Goal: Task Accomplishment & Management: Manage account settings

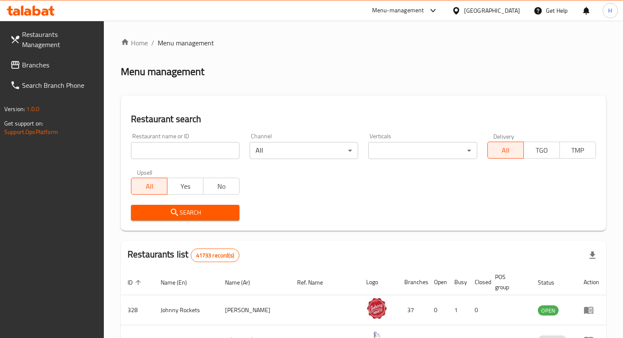
click at [45, 60] on span "Branches" at bounding box center [59, 65] width 75 height 10
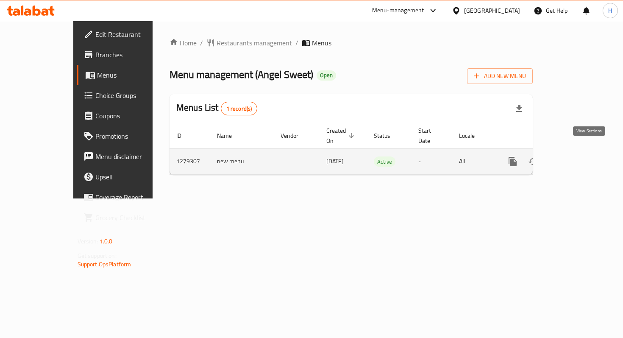
click at [579, 156] on icon "enhanced table" at bounding box center [574, 161] width 10 height 10
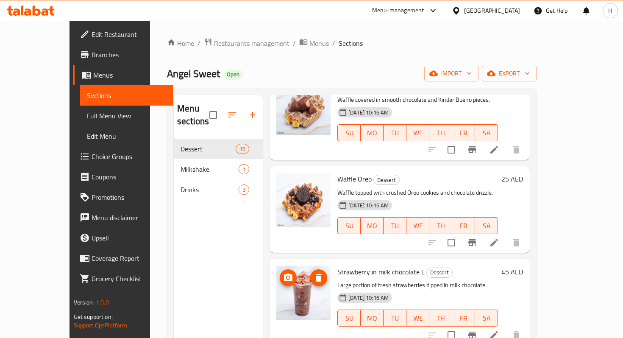
scroll to position [1, 0]
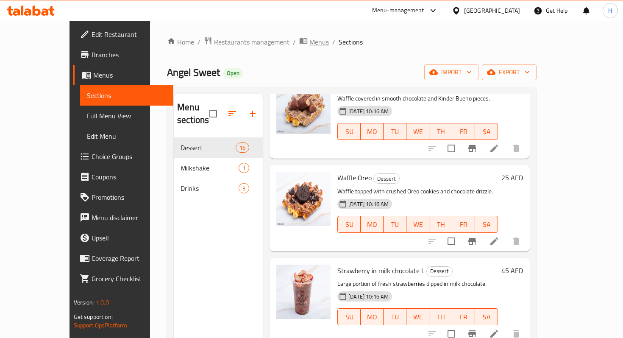
click at [309, 45] on span "Menus" at bounding box center [318, 42] width 19 height 10
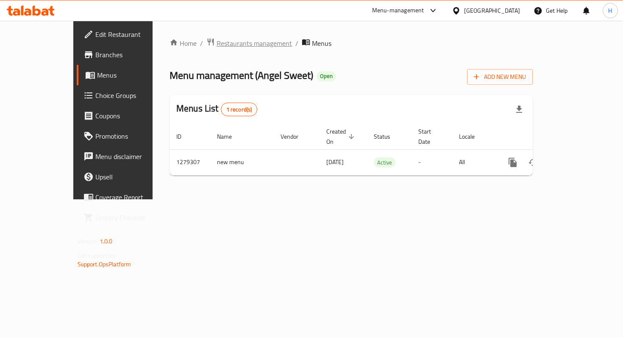
click at [234, 44] on span "Restaurants management" at bounding box center [254, 43] width 75 height 10
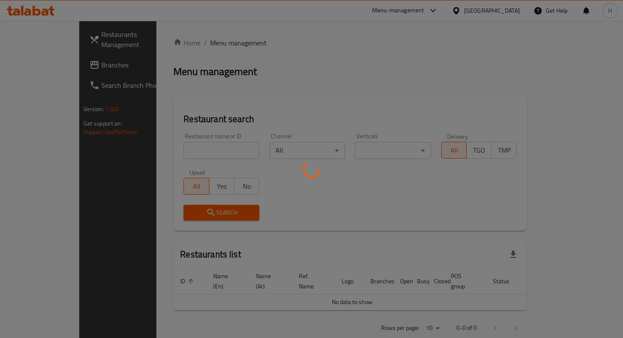
scroll to position [8, 0]
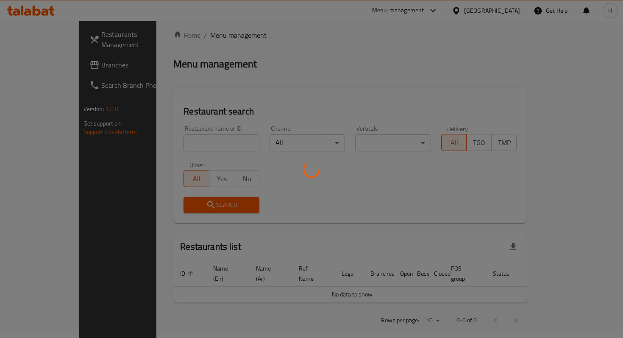
click at [34, 57] on div at bounding box center [311, 169] width 623 height 338
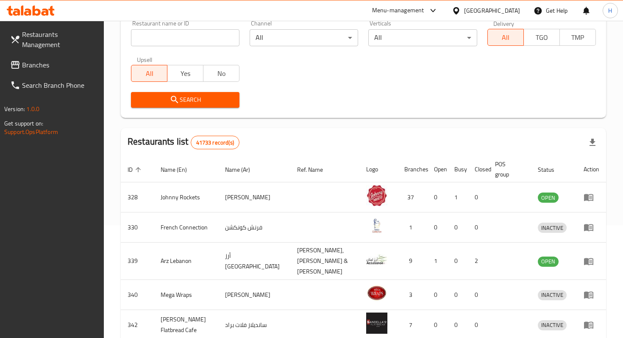
scroll to position [0, 0]
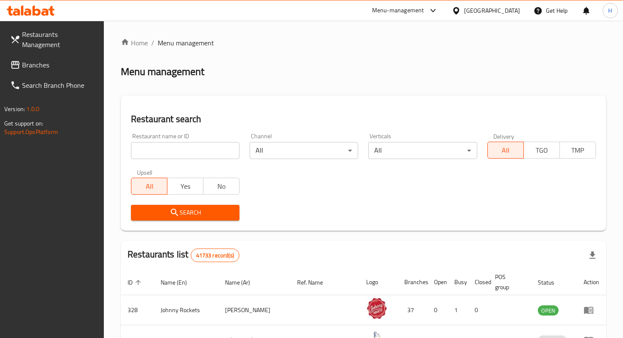
click at [66, 60] on span "Branches" at bounding box center [59, 65] width 75 height 10
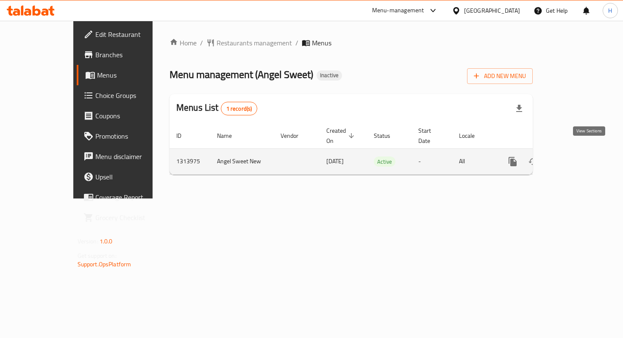
click at [579, 156] on icon "enhanced table" at bounding box center [574, 161] width 10 height 10
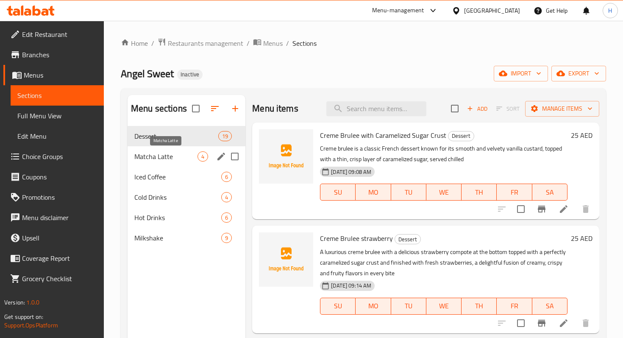
click at [180, 156] on span "Matcha Latte" at bounding box center [165, 156] width 63 height 10
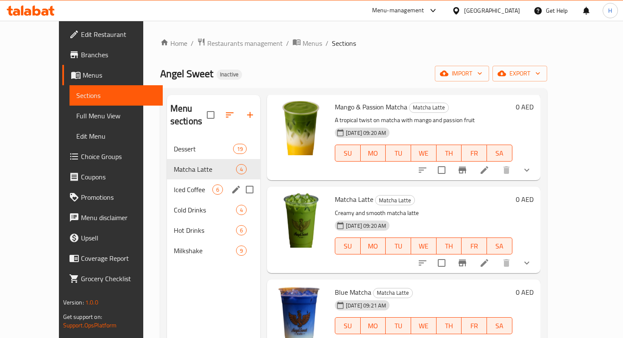
click at [174, 184] on span "Iced Coffee" at bounding box center [193, 189] width 39 height 10
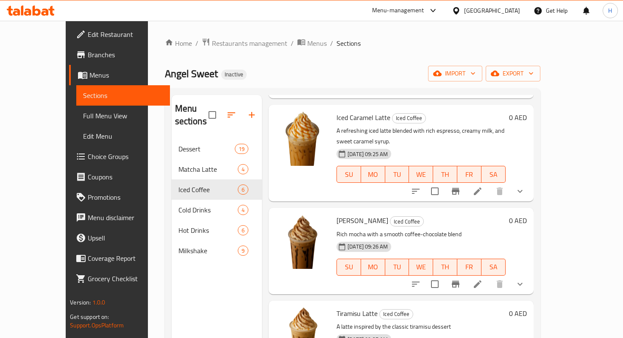
scroll to position [119, 0]
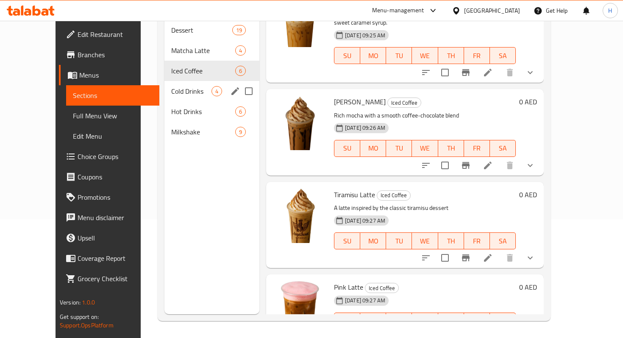
click at [171, 86] on span "Cold Drinks" at bounding box center [191, 91] width 40 height 10
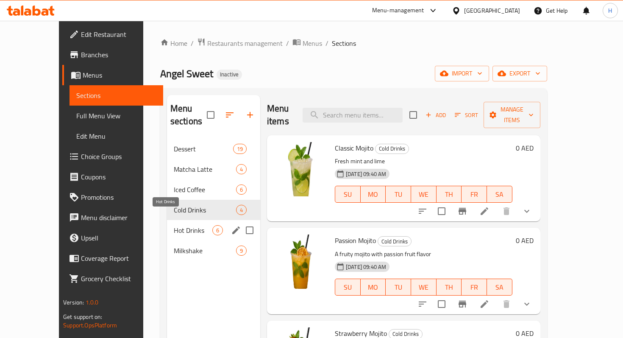
click at [174, 225] on span "Hot Drinks" at bounding box center [193, 230] width 39 height 10
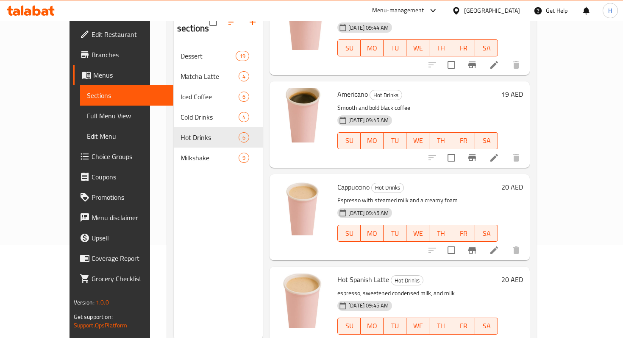
scroll to position [119, 0]
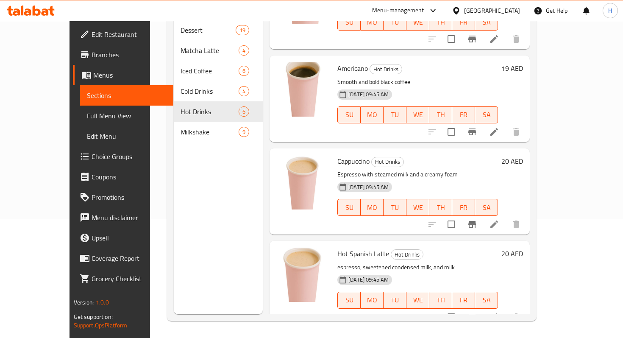
click at [174, 125] on div "Milkshake 9" at bounding box center [218, 132] width 89 height 20
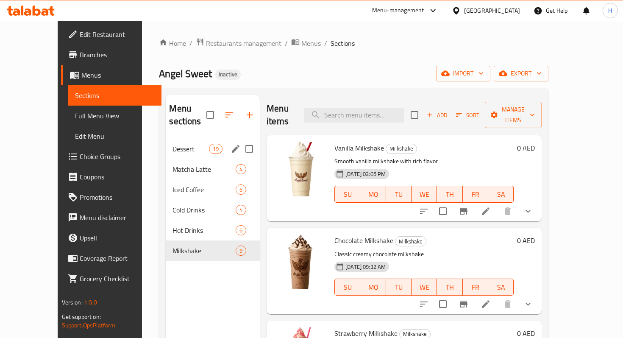
click at [172, 144] on span "Dessert" at bounding box center [190, 149] width 36 height 10
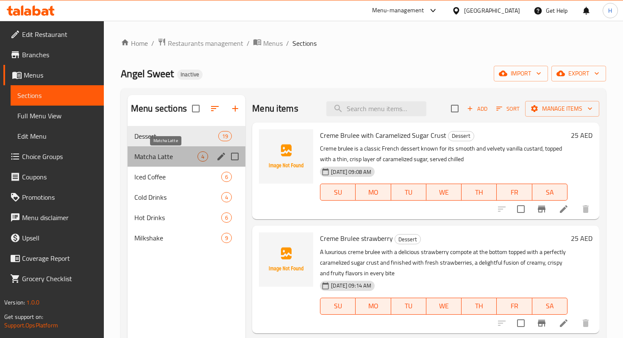
click at [180, 155] on span "Matcha Latte" at bounding box center [165, 156] width 63 height 10
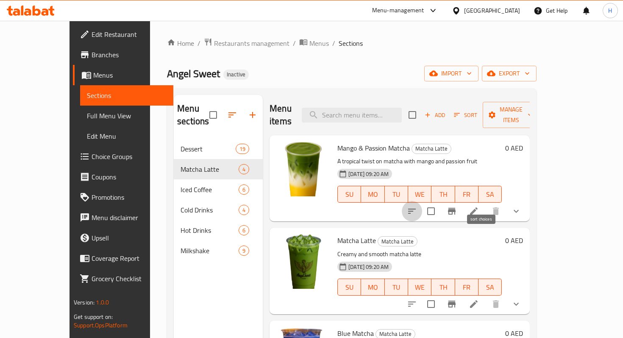
click at [417, 206] on icon "sort-choices" at bounding box center [412, 211] width 10 height 10
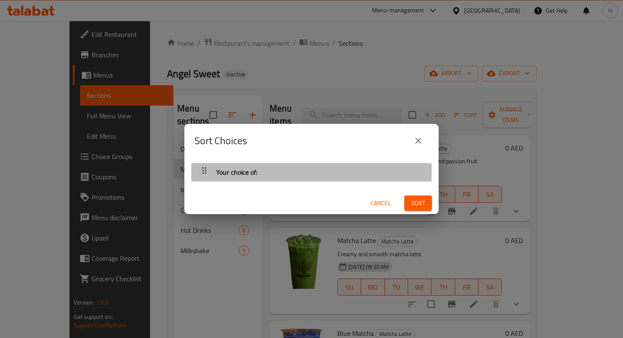
click at [380, 175] on div "Your choice of:" at bounding box center [311, 172] width 231 height 20
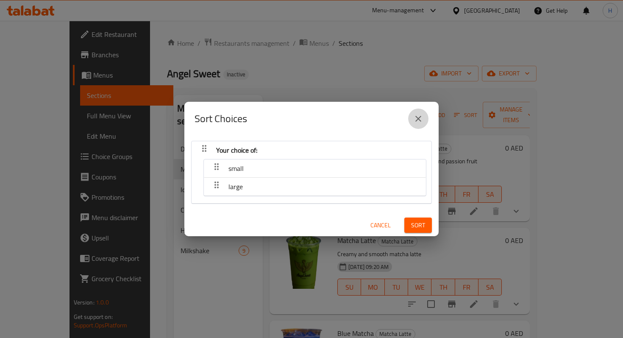
click at [417, 119] on icon "close" at bounding box center [418, 119] width 6 height 6
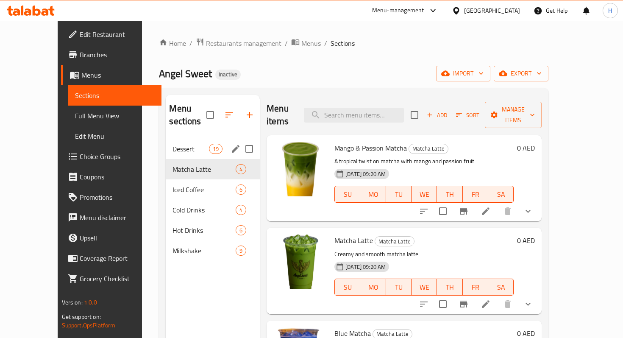
click at [176, 141] on div "Dessert 19" at bounding box center [213, 149] width 94 height 20
